Goal: Book appointment/travel/reservation

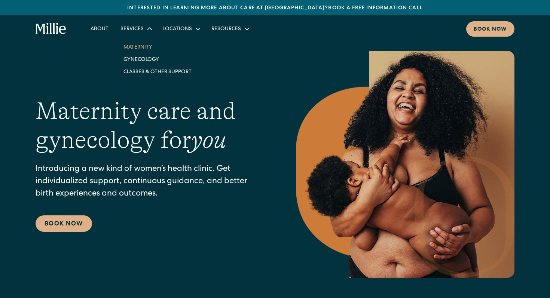
click at [137, 49] on link "Maternity" at bounding box center [157, 47] width 80 height 12
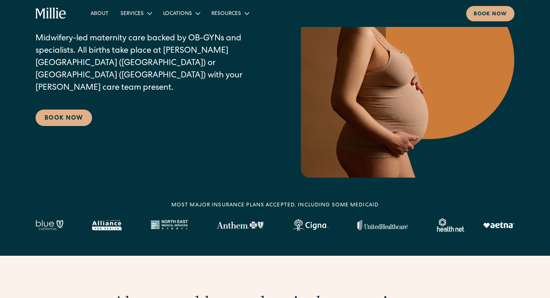
scroll to position [107, 0]
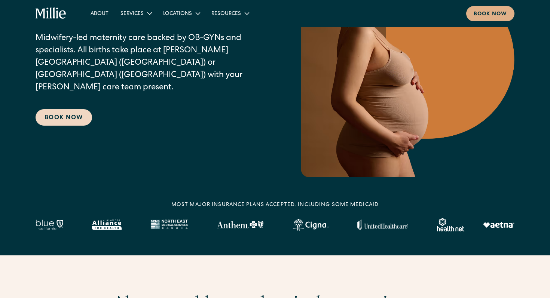
click at [67, 112] on link "Book Now" at bounding box center [64, 117] width 56 height 16
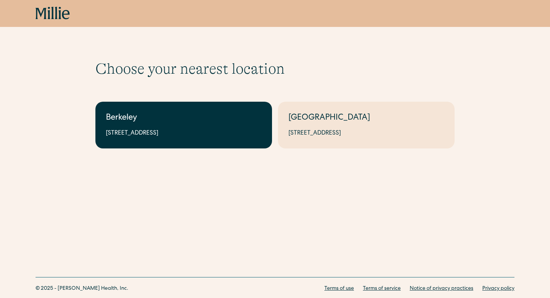
click at [138, 120] on div "Berkeley" at bounding box center [184, 118] width 156 height 12
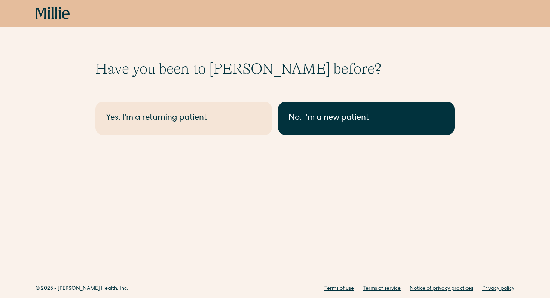
click at [306, 107] on link "No, I'm a new patient" at bounding box center [366, 118] width 177 height 33
